Goal: Transaction & Acquisition: Book appointment/travel/reservation

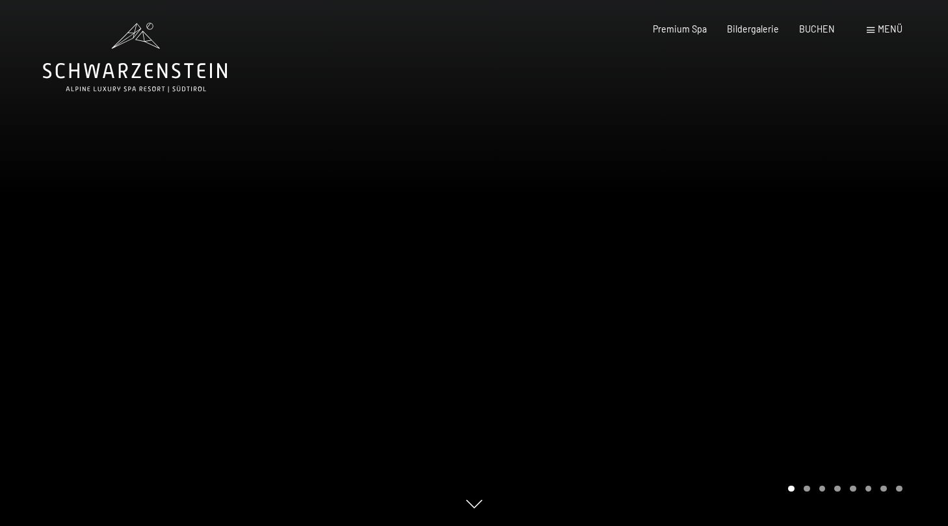
click at [799, 294] on div at bounding box center [711, 263] width 474 height 526
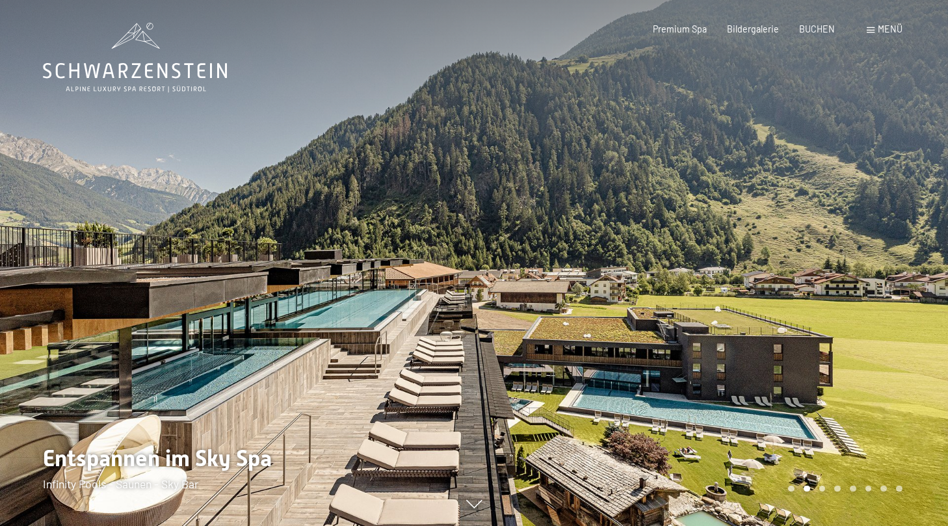
click at [720, 337] on div at bounding box center [711, 263] width 474 height 526
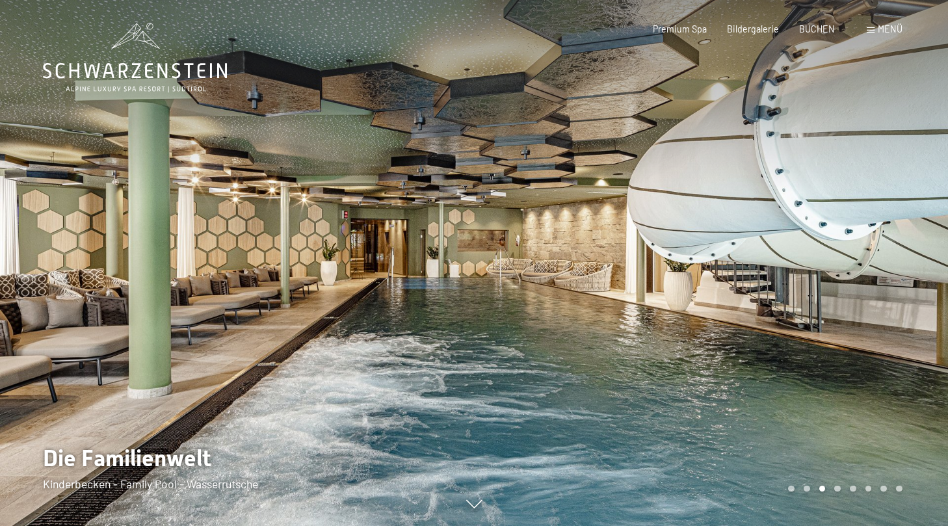
click at [720, 337] on div at bounding box center [711, 263] width 474 height 526
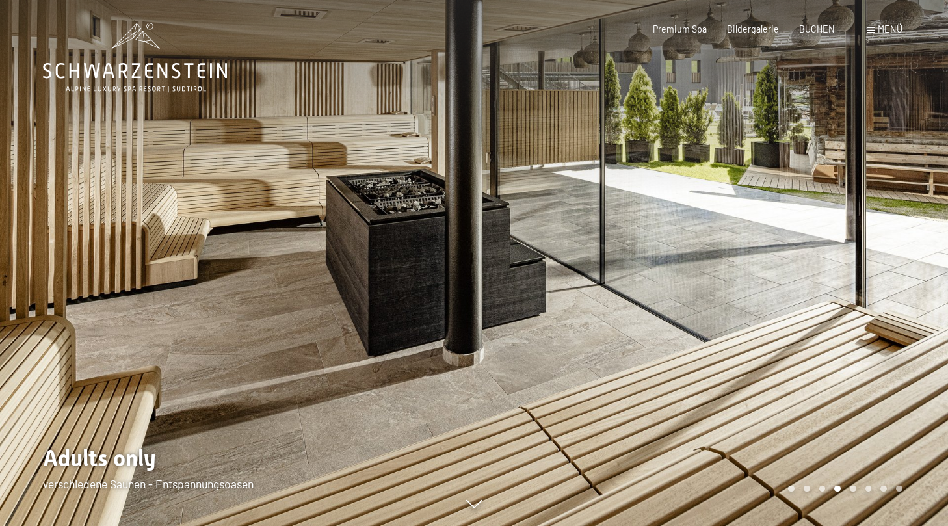
click at [720, 337] on div at bounding box center [711, 263] width 474 height 526
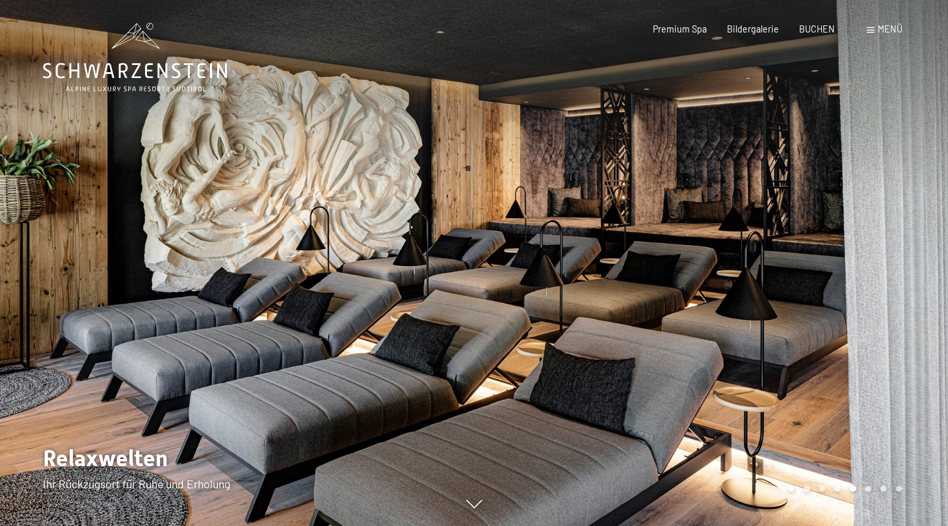
click at [720, 337] on div at bounding box center [711, 263] width 474 height 526
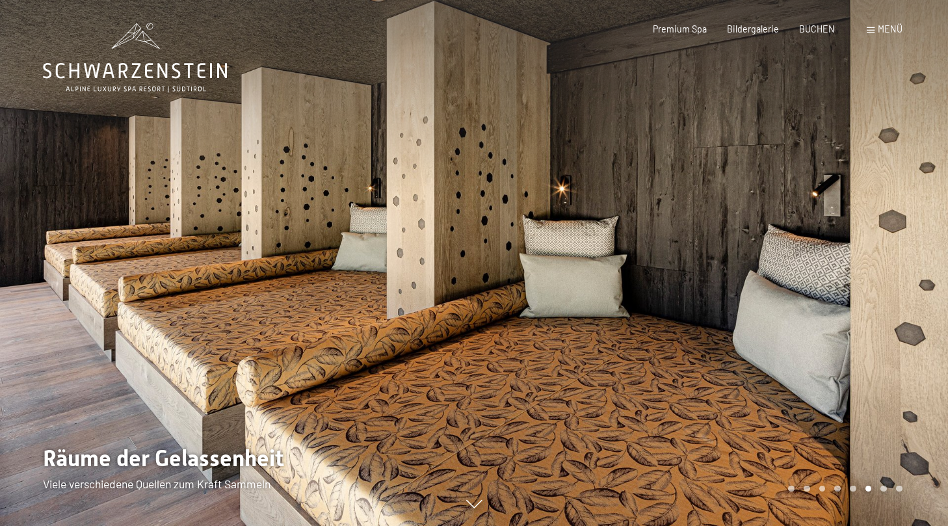
click at [720, 337] on div at bounding box center [711, 263] width 474 height 526
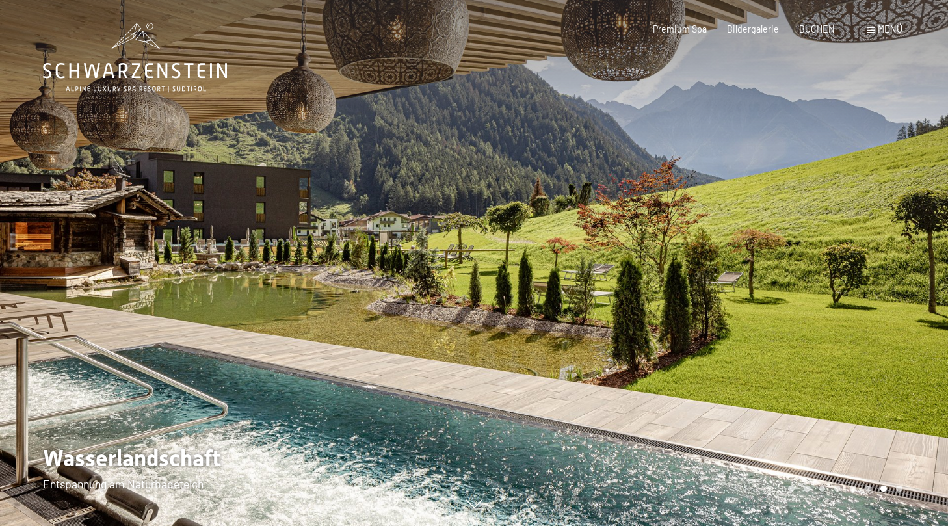
click at [720, 337] on div at bounding box center [711, 263] width 474 height 526
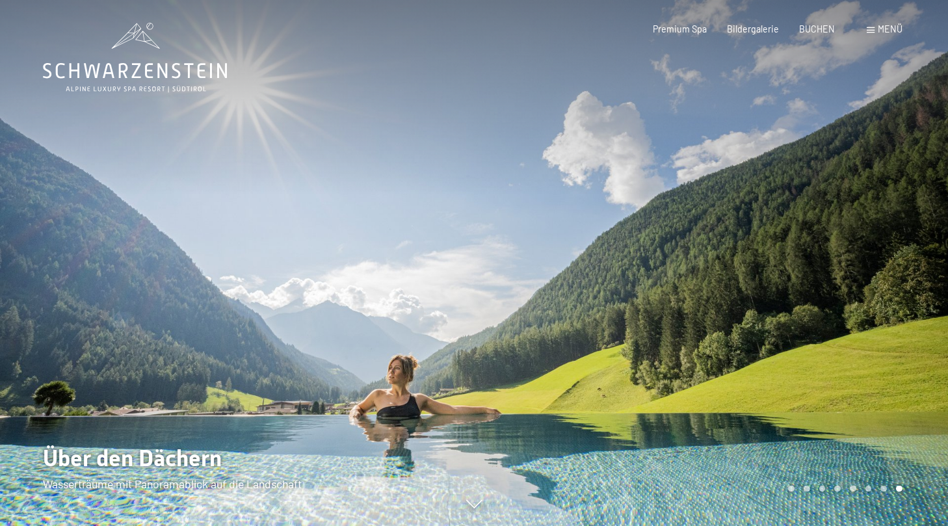
click at [720, 338] on div at bounding box center [711, 263] width 474 height 526
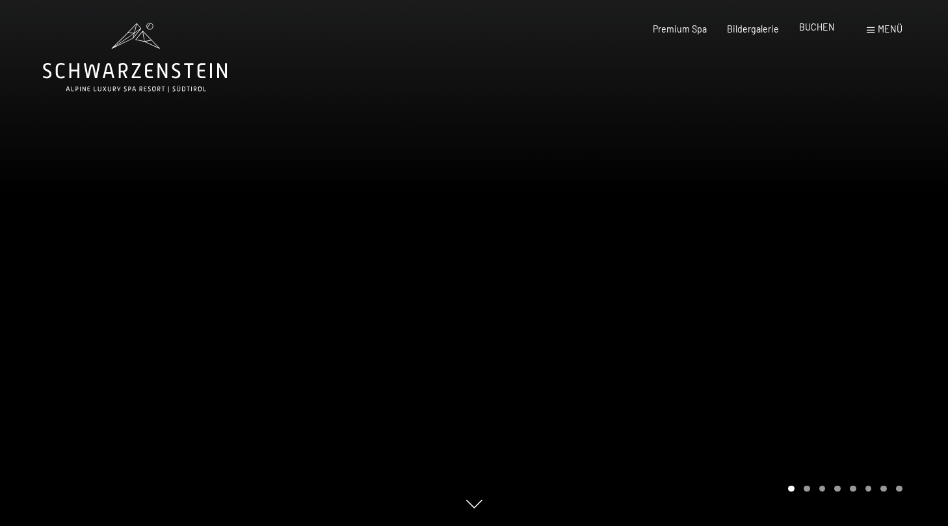
click at [824, 31] on span "BUCHEN" at bounding box center [817, 26] width 36 height 11
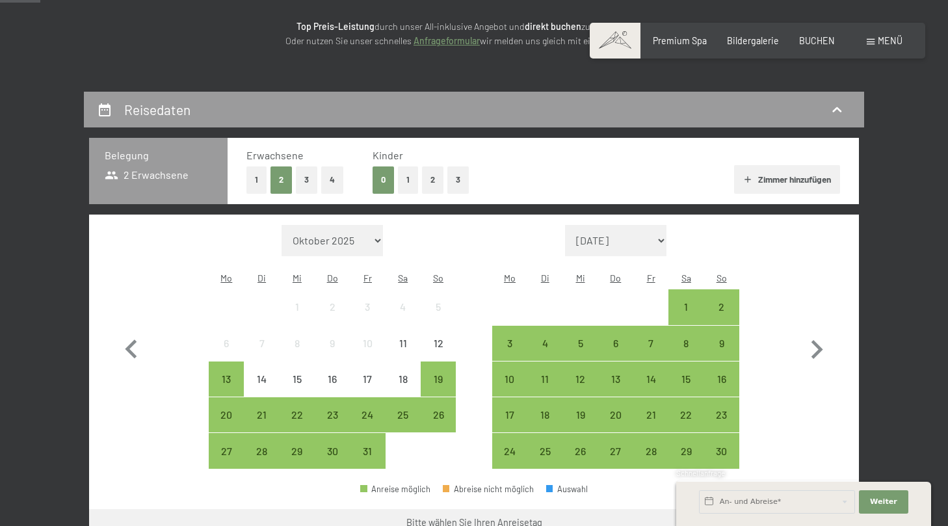
scroll to position [192, 0]
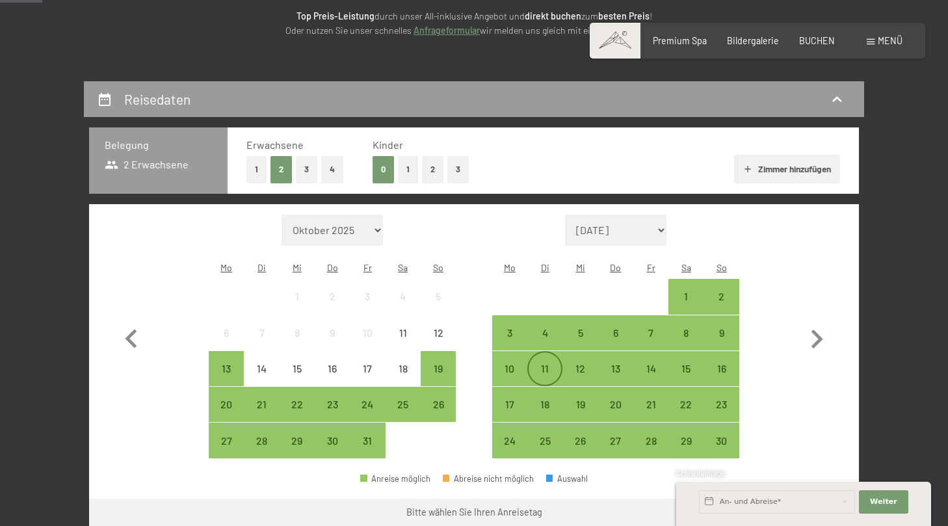
click at [548, 363] on div "11" at bounding box center [544, 379] width 32 height 32
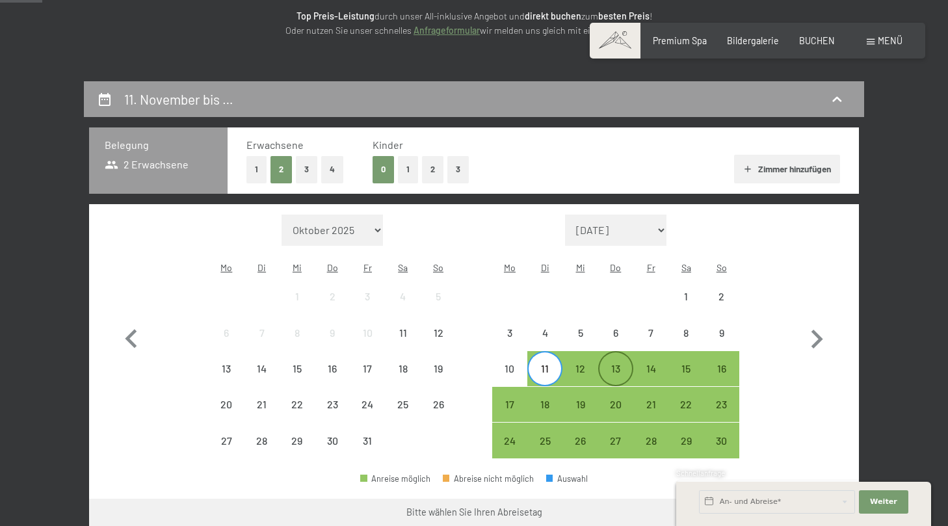
click at [617, 363] on div "13" at bounding box center [615, 379] width 32 height 32
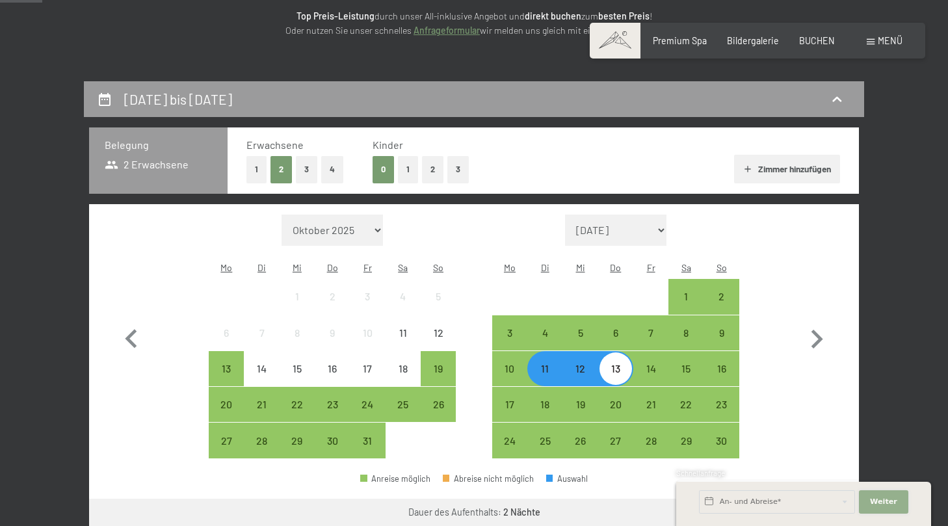
click at [883, 502] on span "Weiter" at bounding box center [883, 502] width 27 height 10
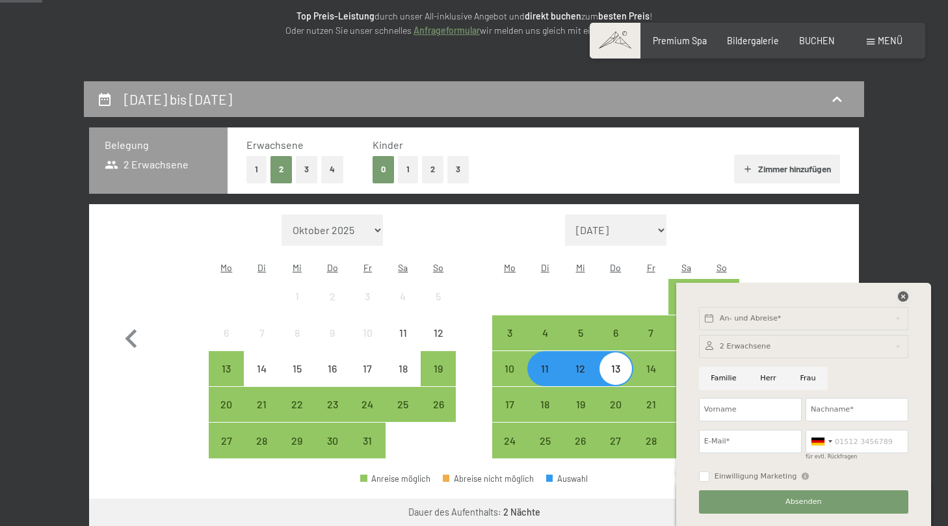
click at [903, 292] on icon at bounding box center [903, 296] width 10 height 10
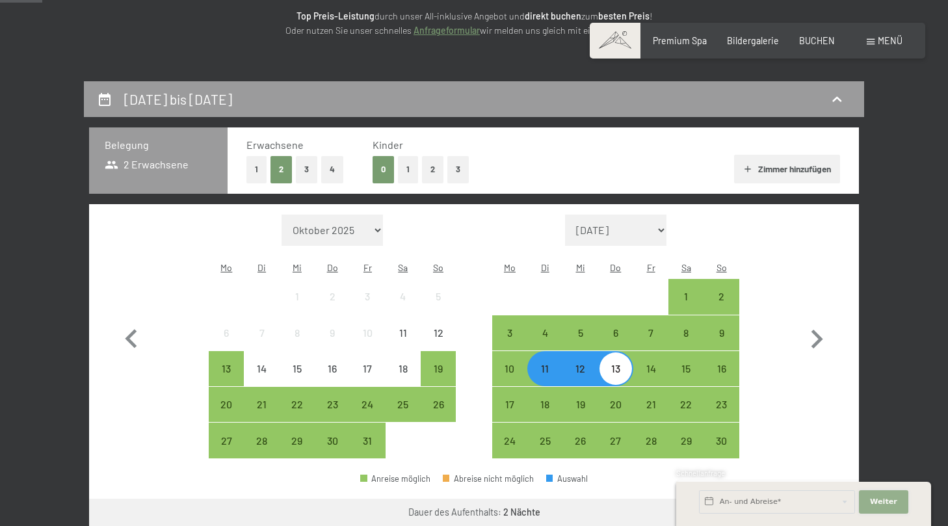
click at [880, 497] on span "Weiter" at bounding box center [883, 502] width 27 height 10
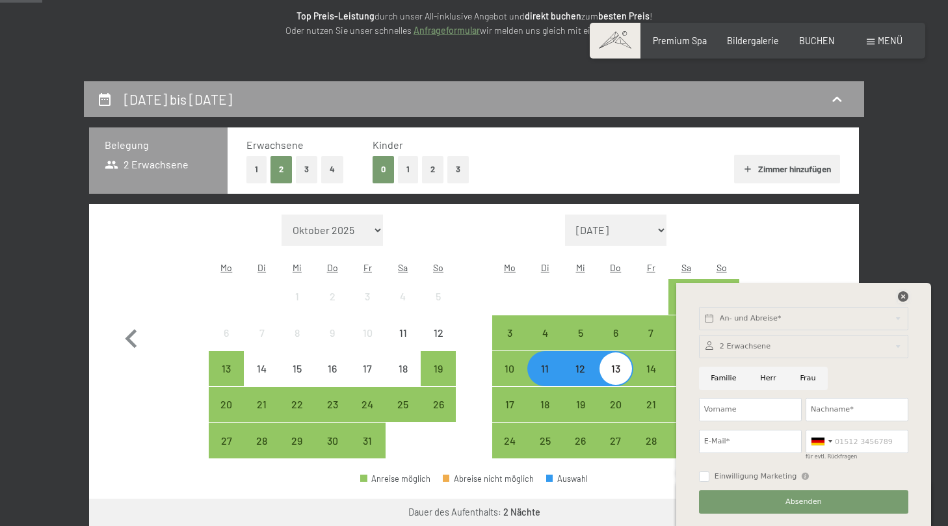
click at [901, 294] on icon at bounding box center [903, 296] width 10 height 10
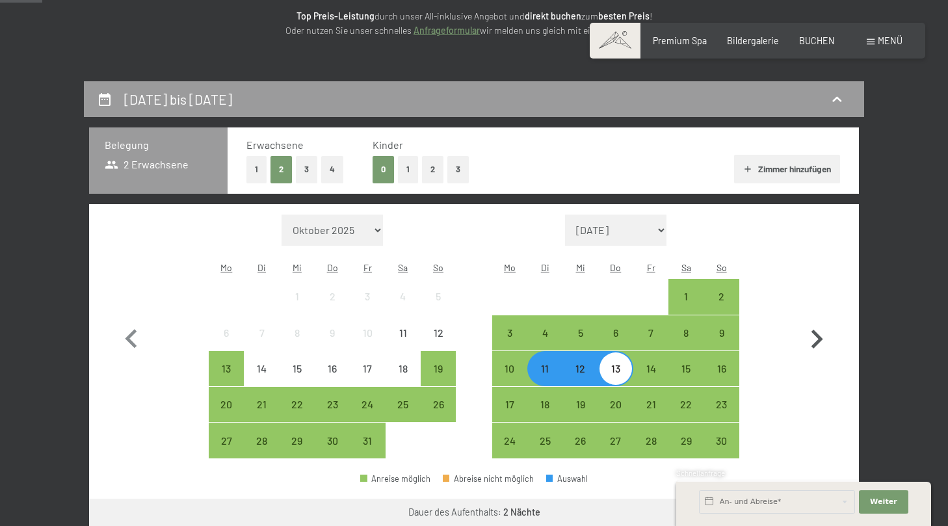
click at [818, 330] on icon "button" at bounding box center [817, 339] width 12 height 19
select select "[DATE]"
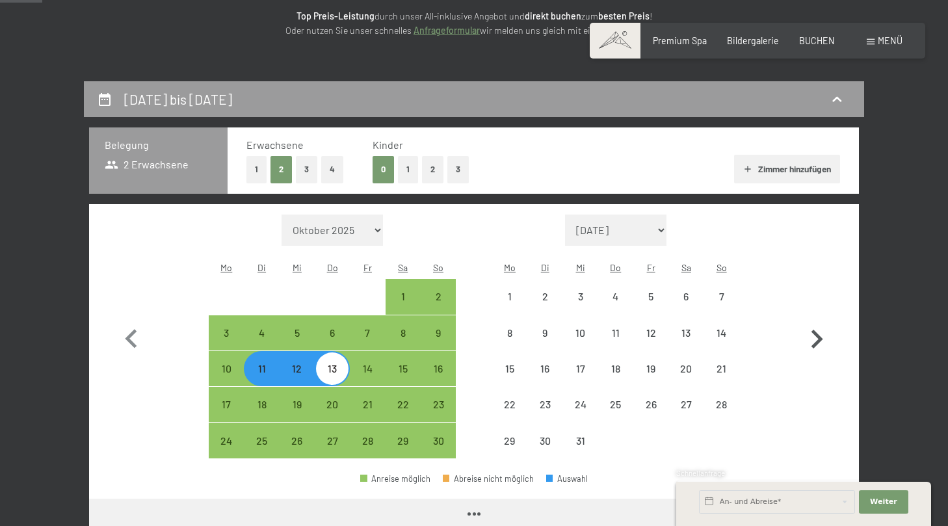
click at [818, 330] on icon "button" at bounding box center [817, 339] width 12 height 19
select select "[DATE]"
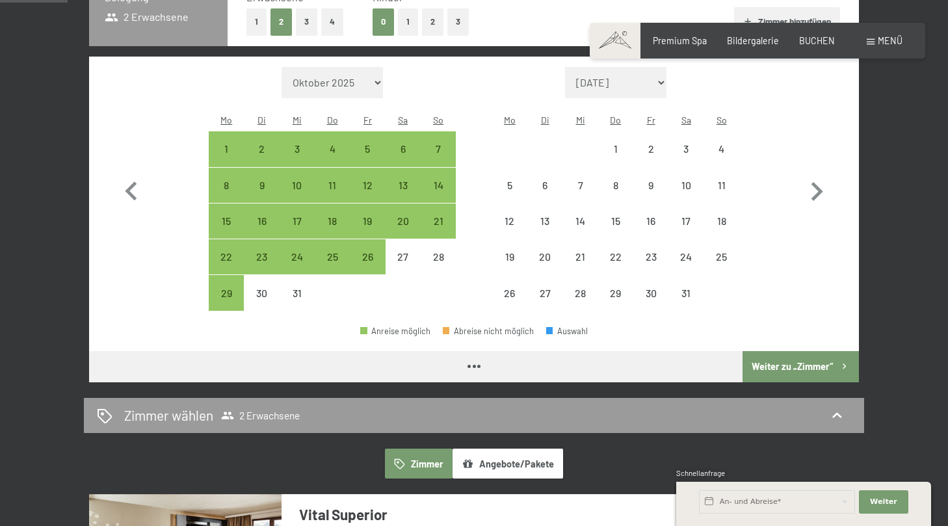
select select "[DATE]"
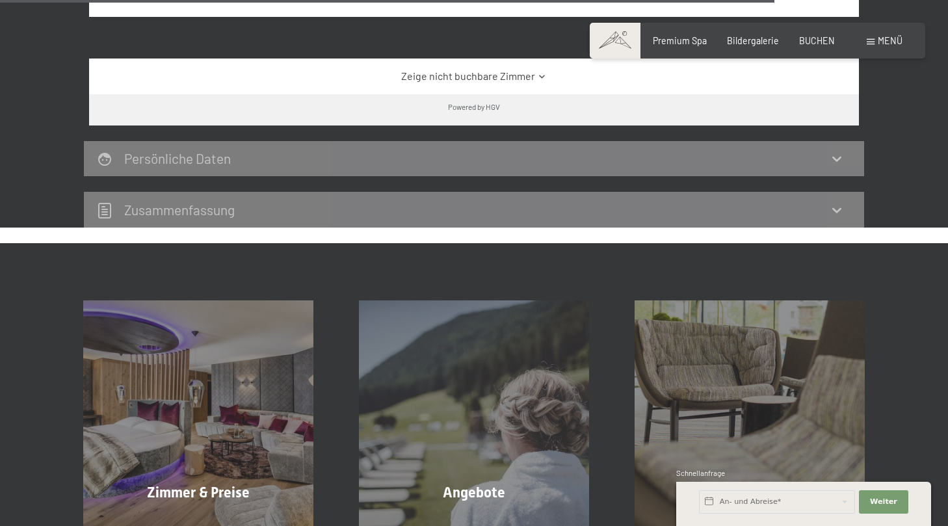
scroll to position [2242, 0]
